Goal: Information Seeking & Learning: Learn about a topic

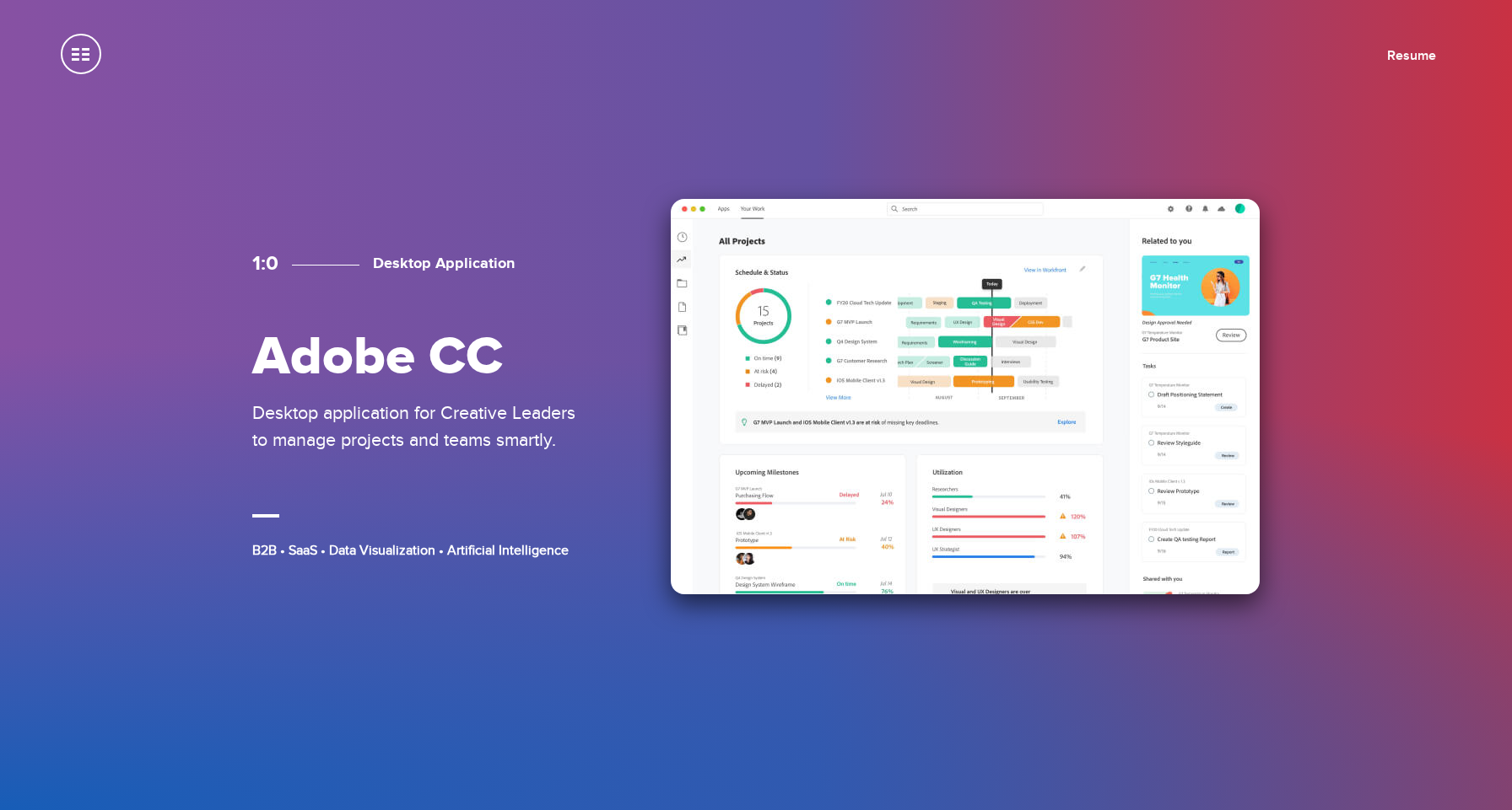
click at [907, 410] on img at bounding box center [965, 397] width 589 height 396
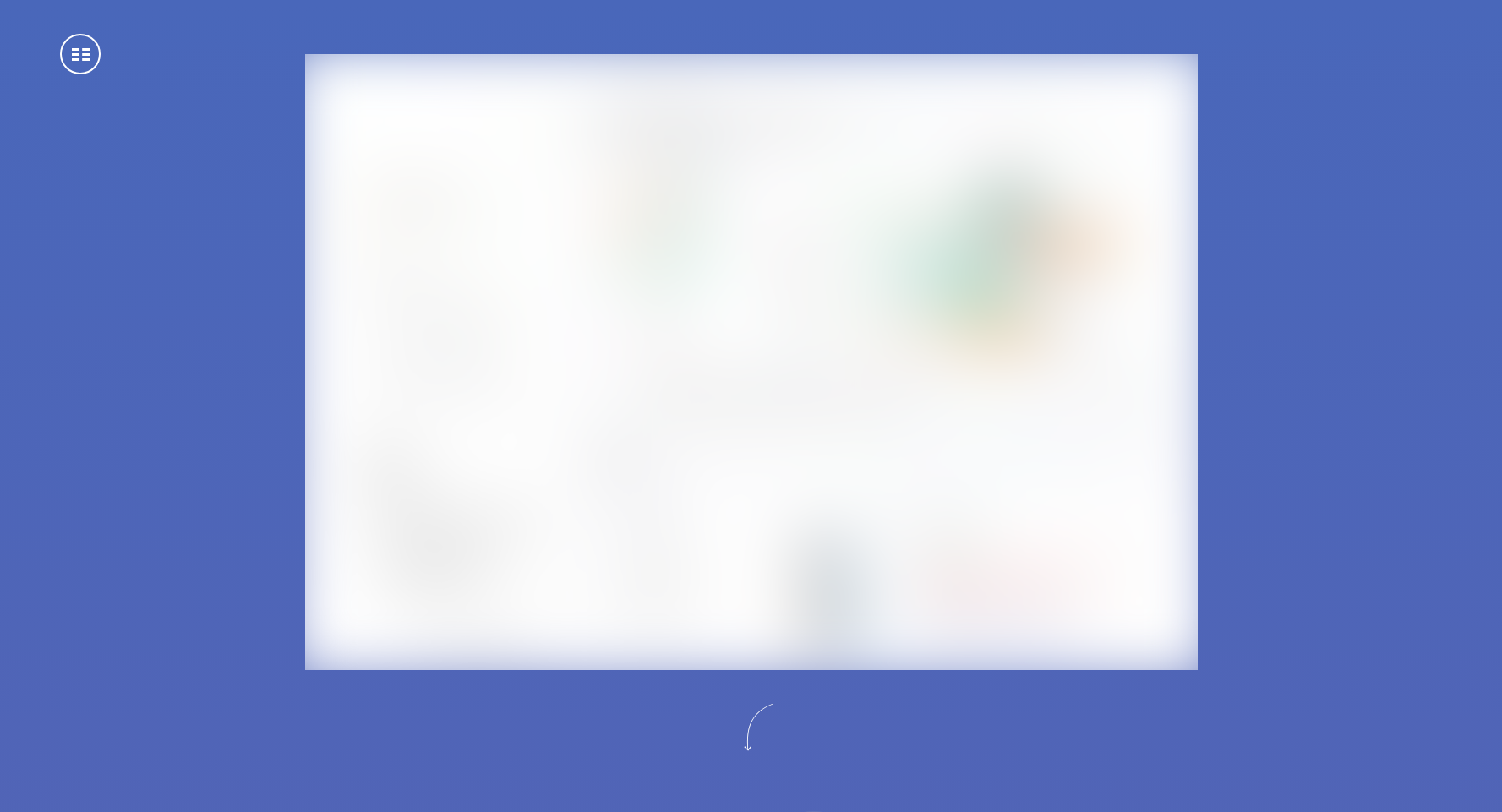
click at [760, 576] on img at bounding box center [751, 363] width 937 height 648
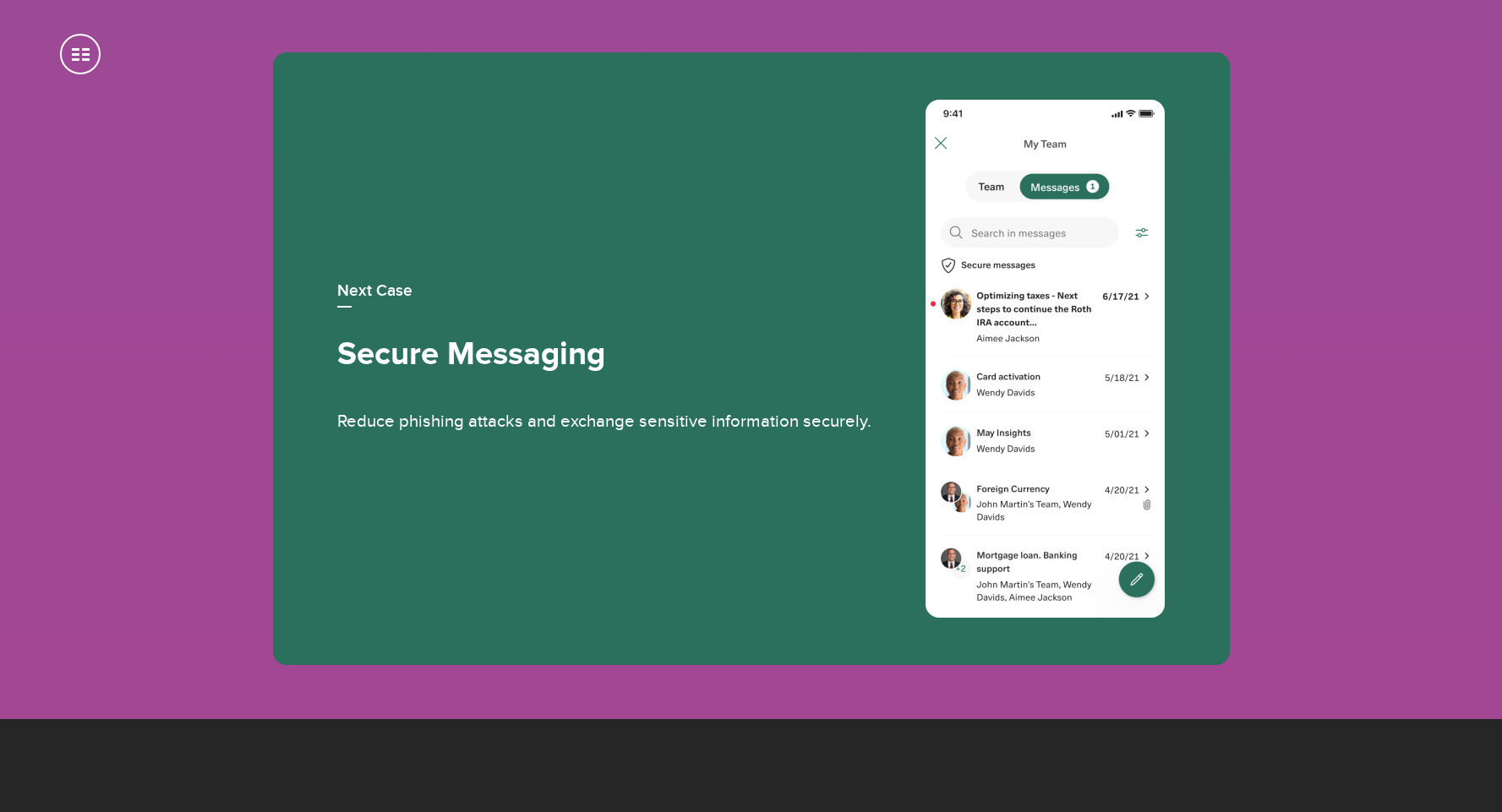
scroll to position [8837, 0]
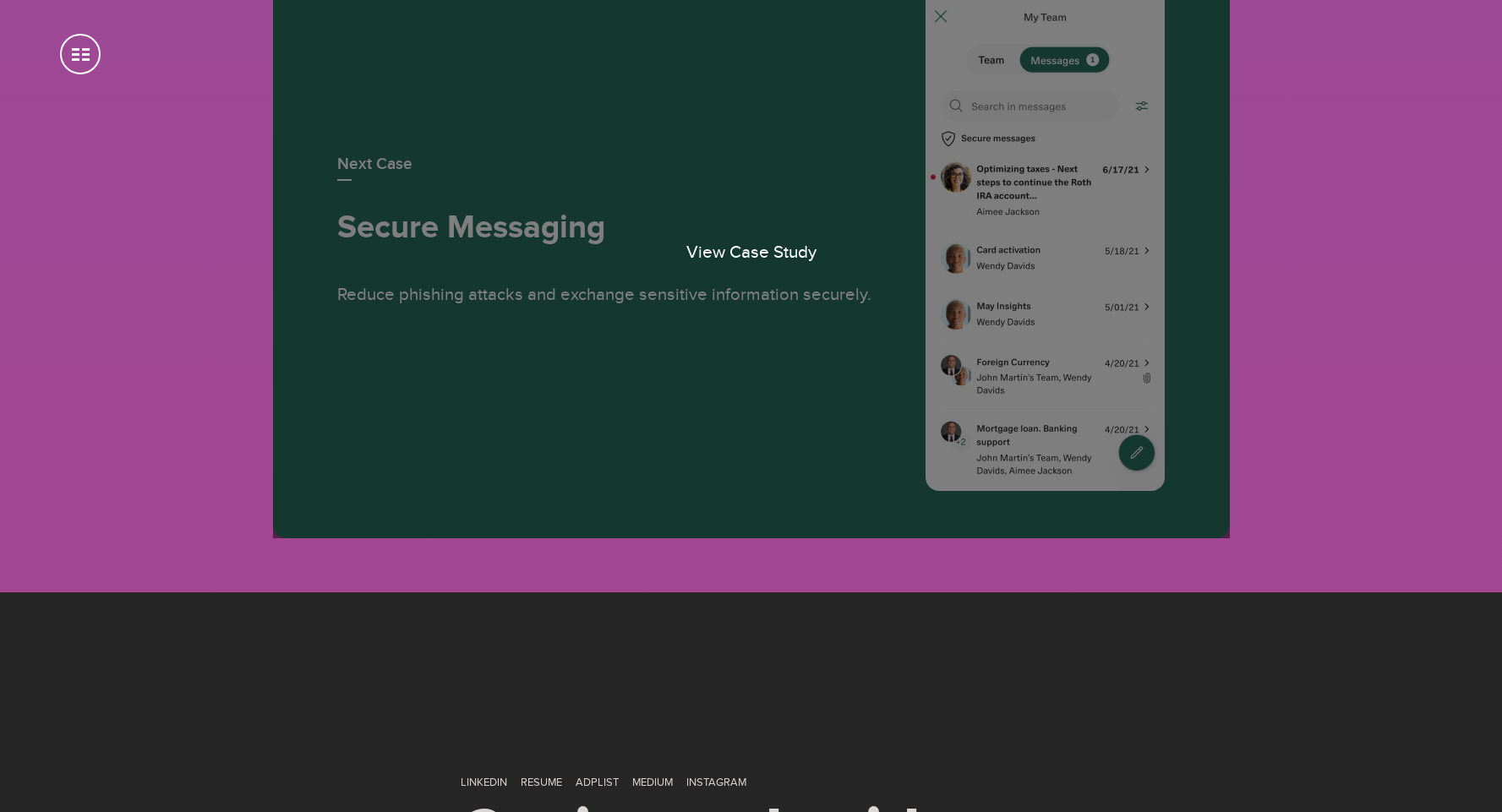
click at [734, 451] on link "View Case Study" at bounding box center [751, 231] width 957 height 613
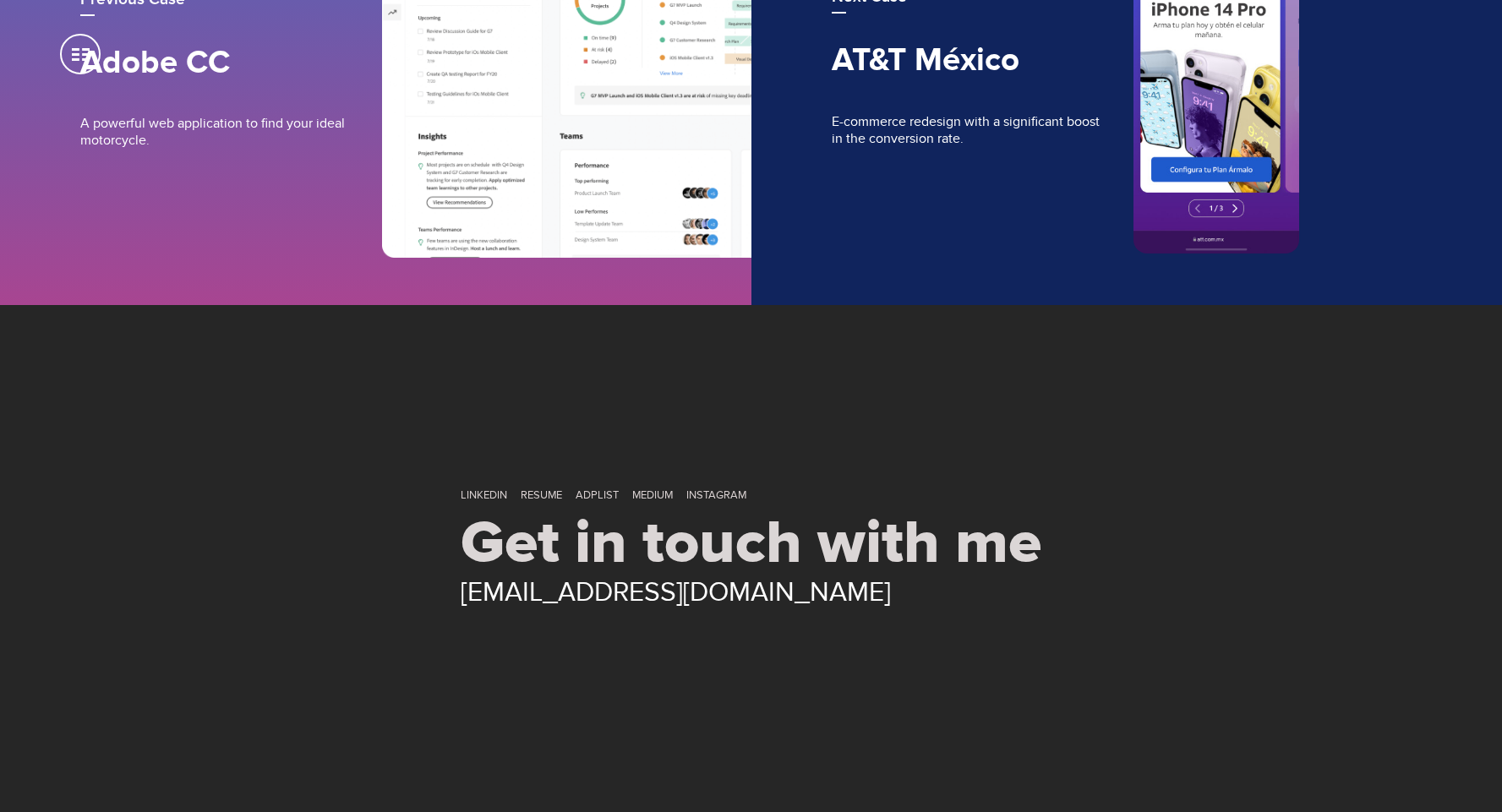
scroll to position [7133, 0]
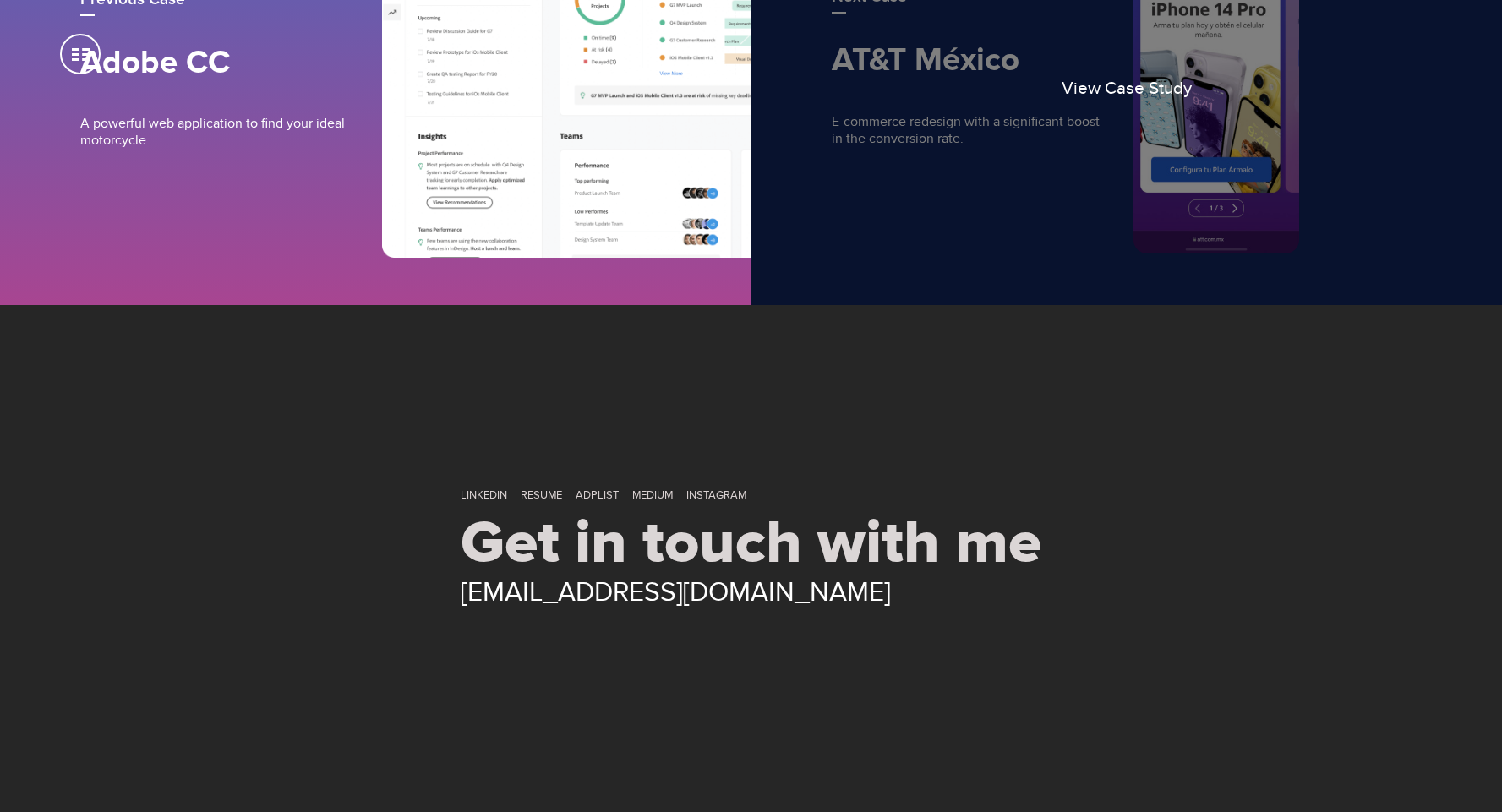
click at [975, 305] on link "View Case Study" at bounding box center [1127, 76] width 751 height 458
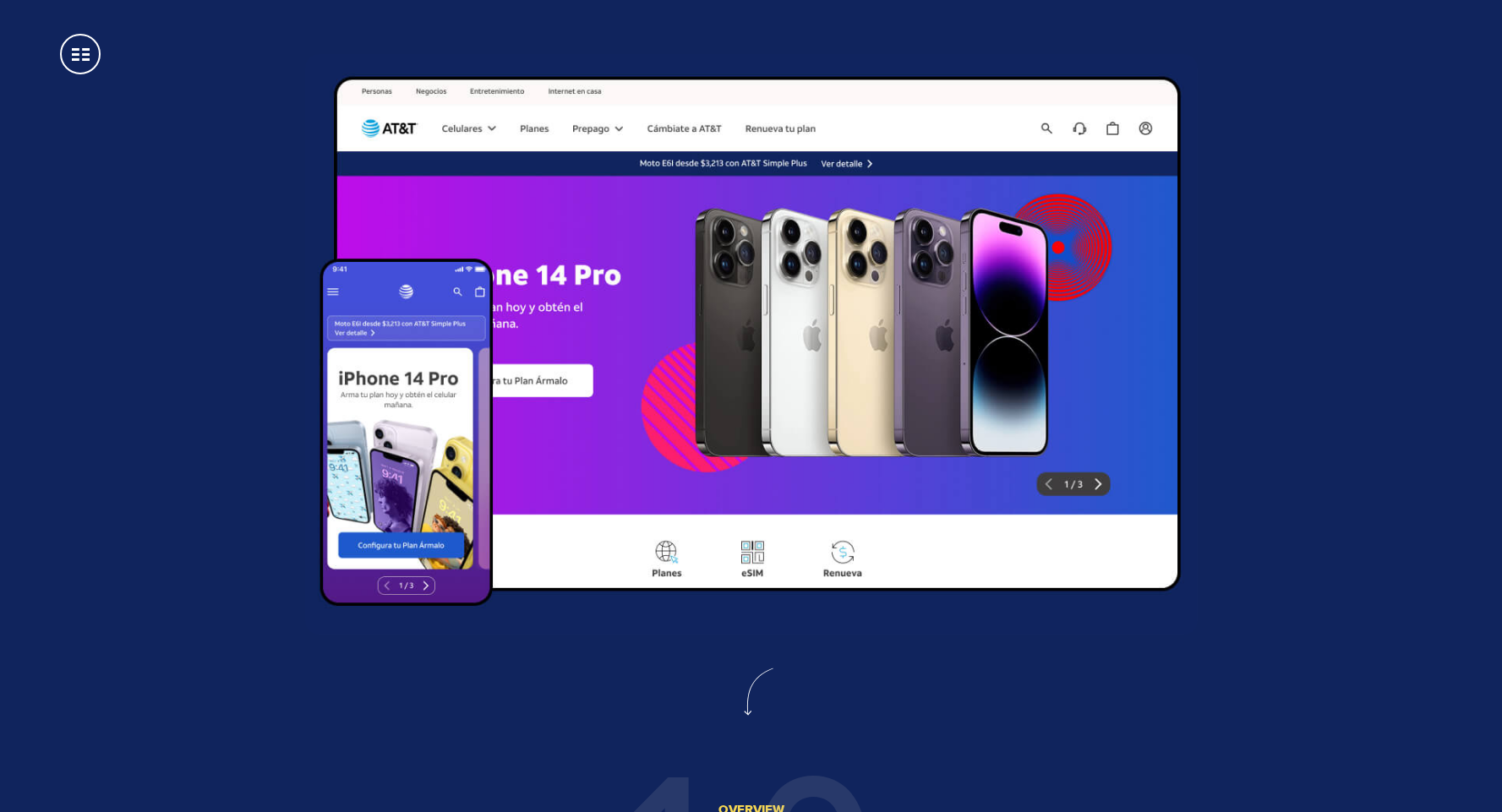
click at [74, 47] on span at bounding box center [79, 53] width 40 height 40
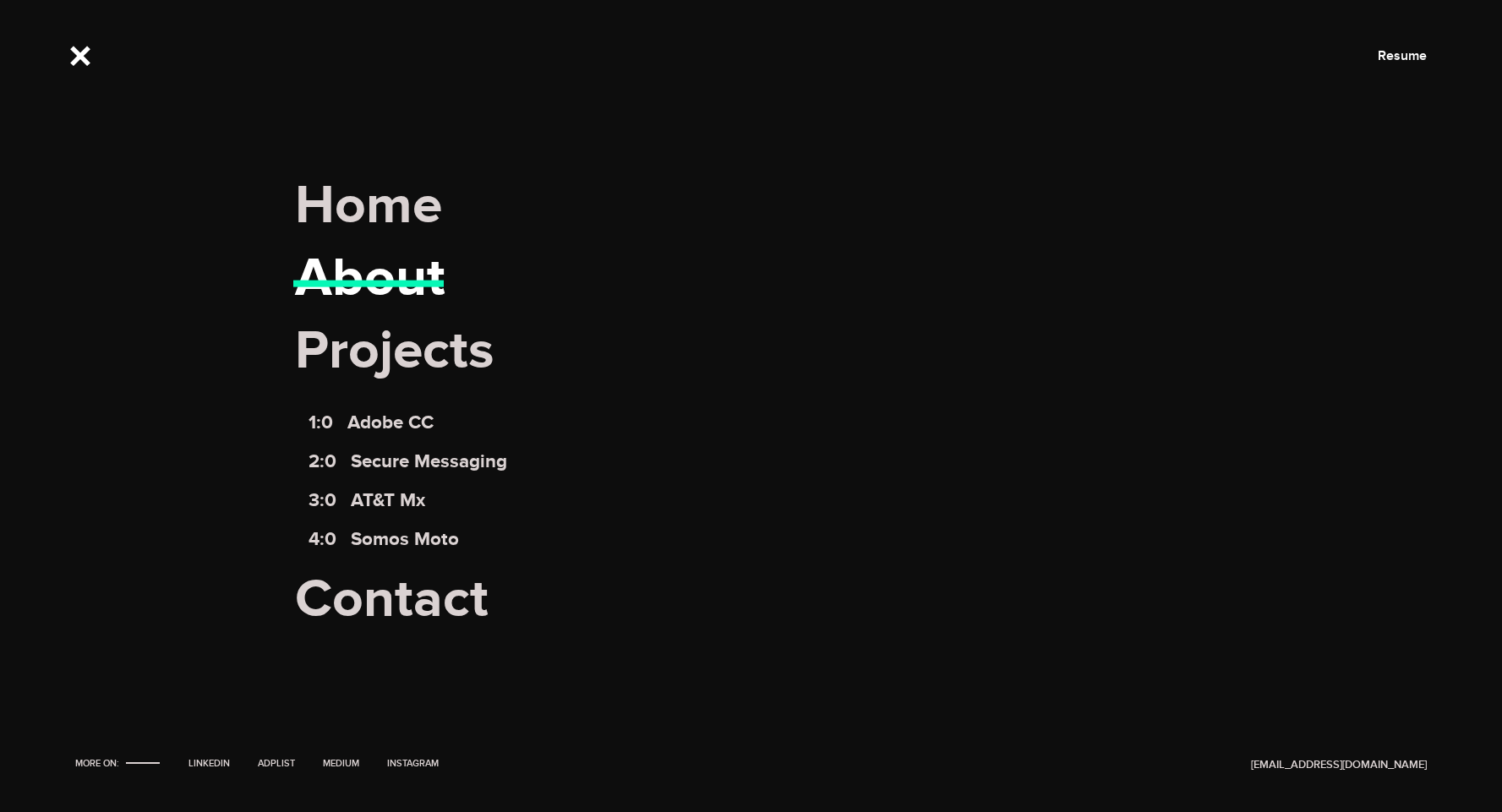
click at [372, 277] on link "About" at bounding box center [370, 278] width 150 height 66
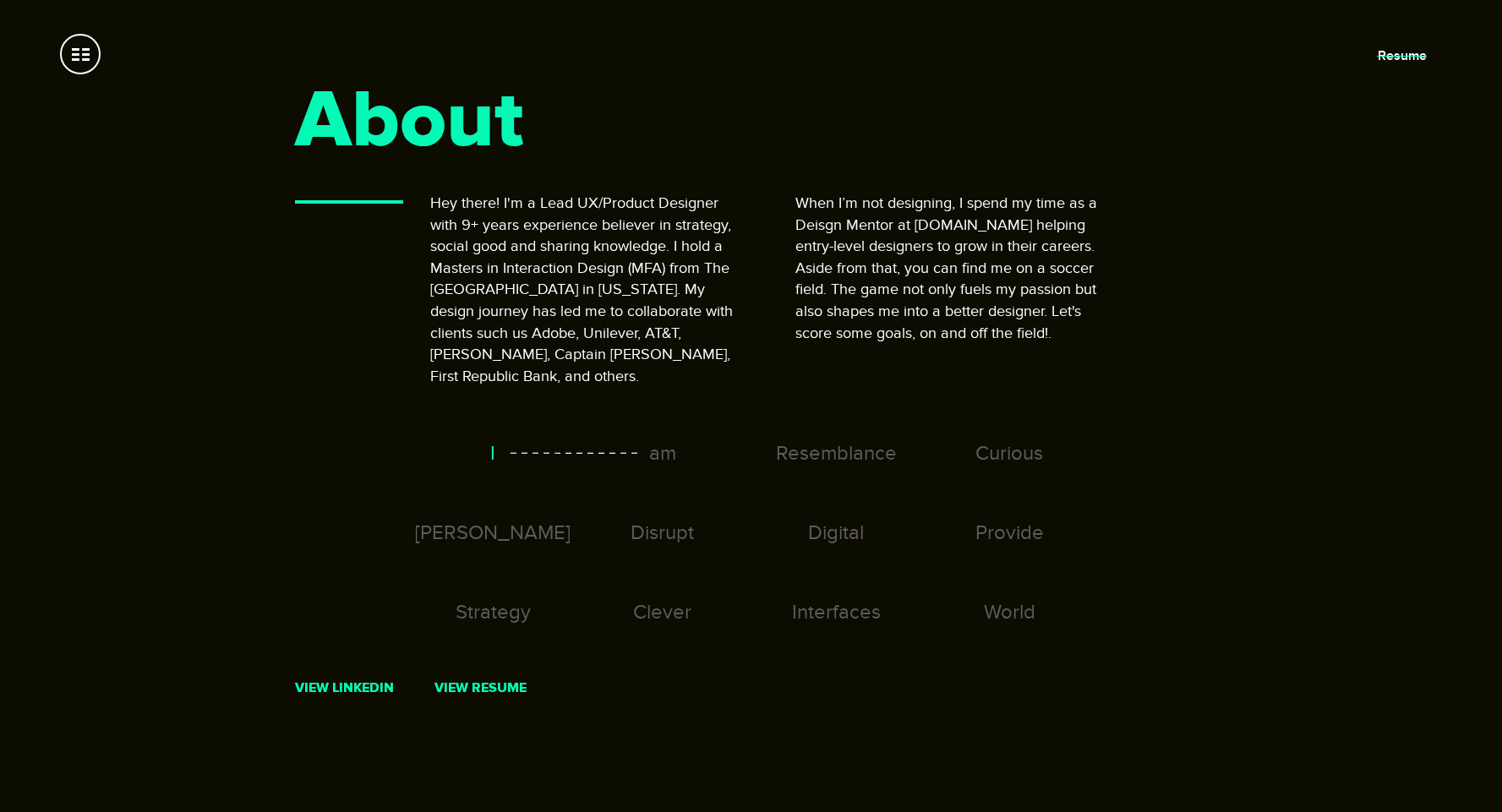
click at [1413, 62] on link "Resume" at bounding box center [1402, 56] width 49 height 17
click at [103, 72] on section "About Hey there! I'm a Lead UX/Product Designer with 9+ years experience believ…" at bounding box center [751, 450] width 1502 height 900
click at [80, 66] on span at bounding box center [79, 53] width 40 height 40
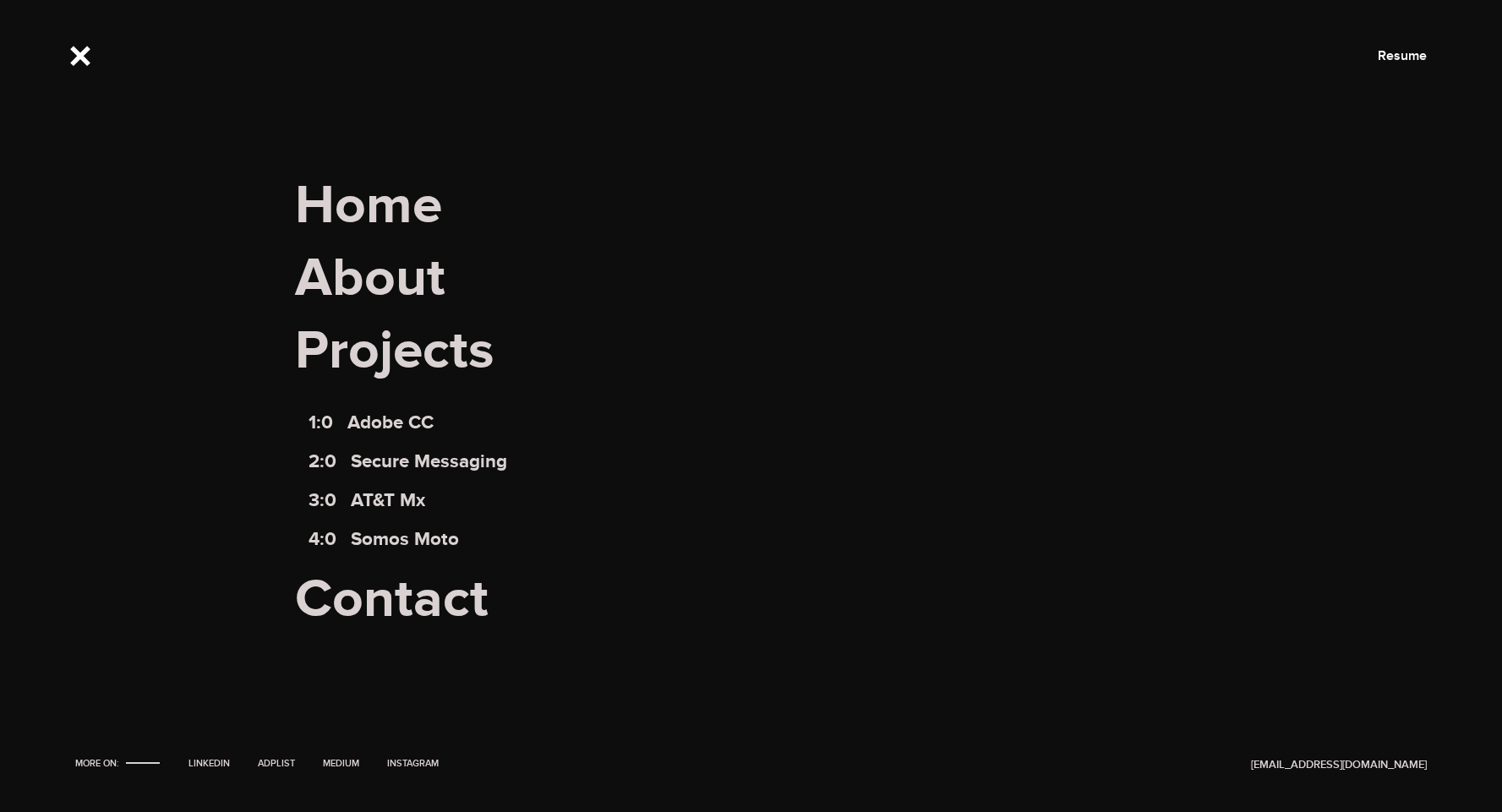
scroll to position [545, 0]
click at [336, 764] on link "Medium" at bounding box center [342, 763] width 49 height 11
